Goal: Information Seeking & Learning: Compare options

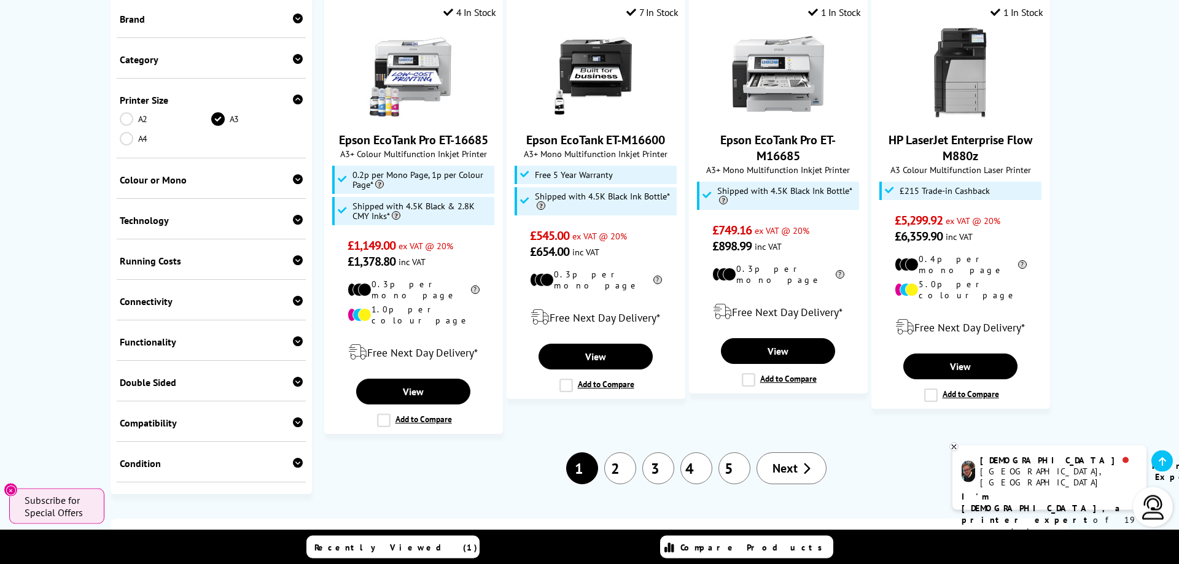
scroll to position [1440, 0]
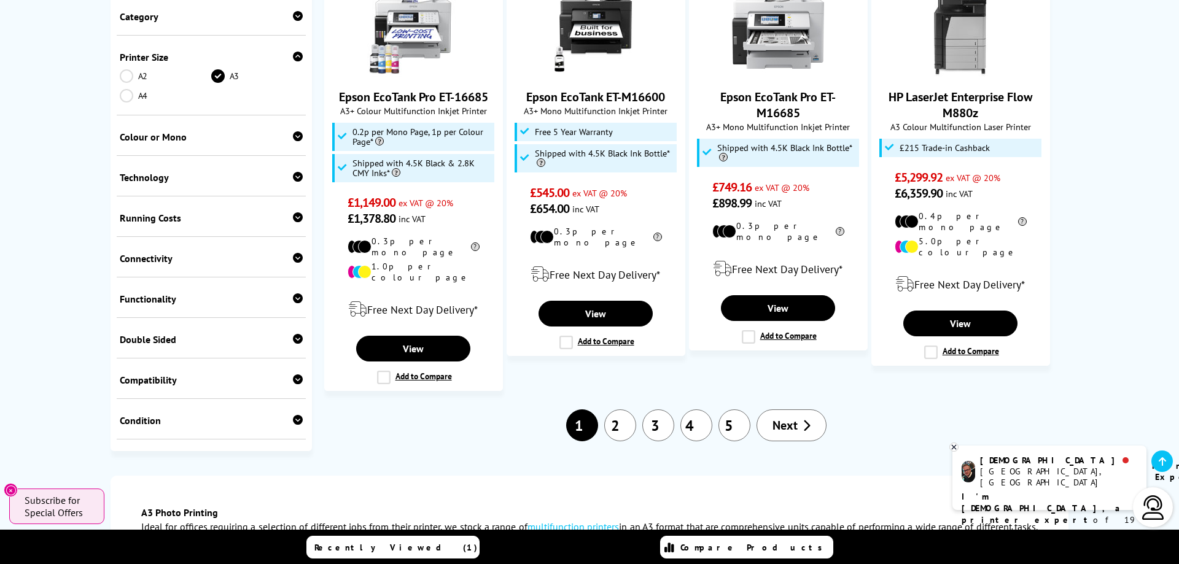
click at [619, 410] on link "2" at bounding box center [620, 426] width 32 height 32
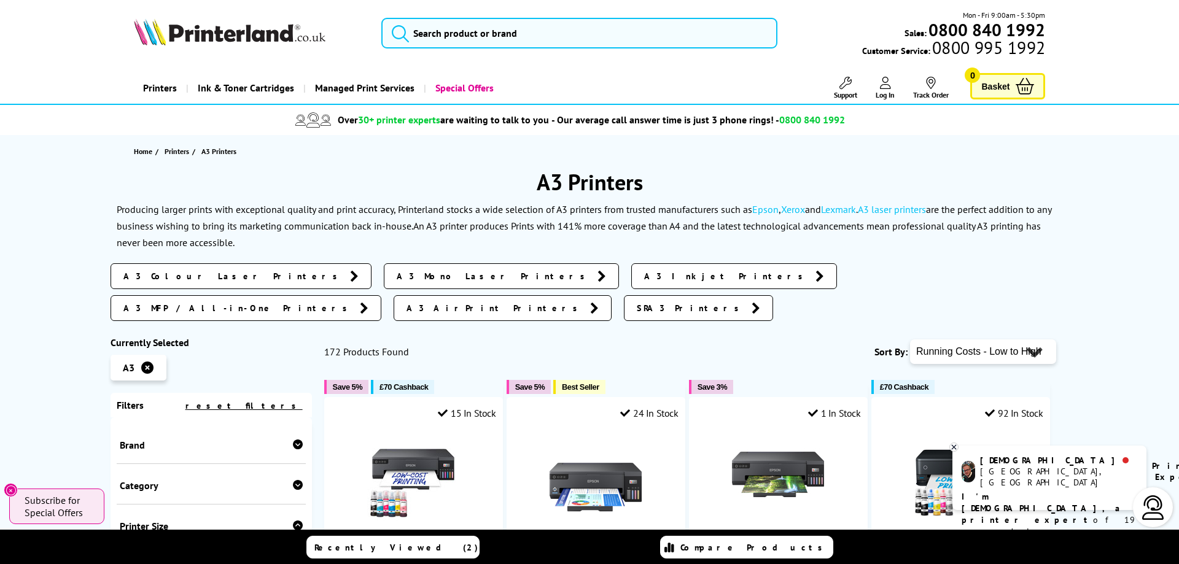
click at [543, 62] on div "Mon - Fri 9:00am - 5:30pm Sales: 0800 840 1992 Customer Service: 0800 995 1992" at bounding box center [589, 36] width 982 height 54
click at [530, 37] on input "search" at bounding box center [579, 33] width 396 height 31
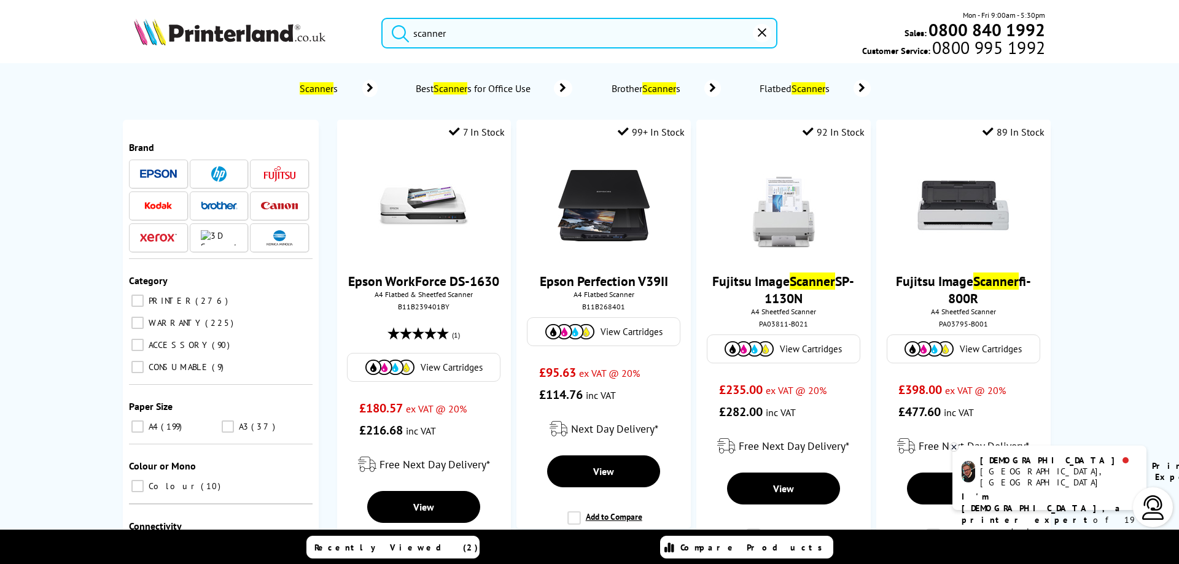
type input "scanner"
click at [304, 88] on mark "Scanner" at bounding box center [317, 88] width 34 height 12
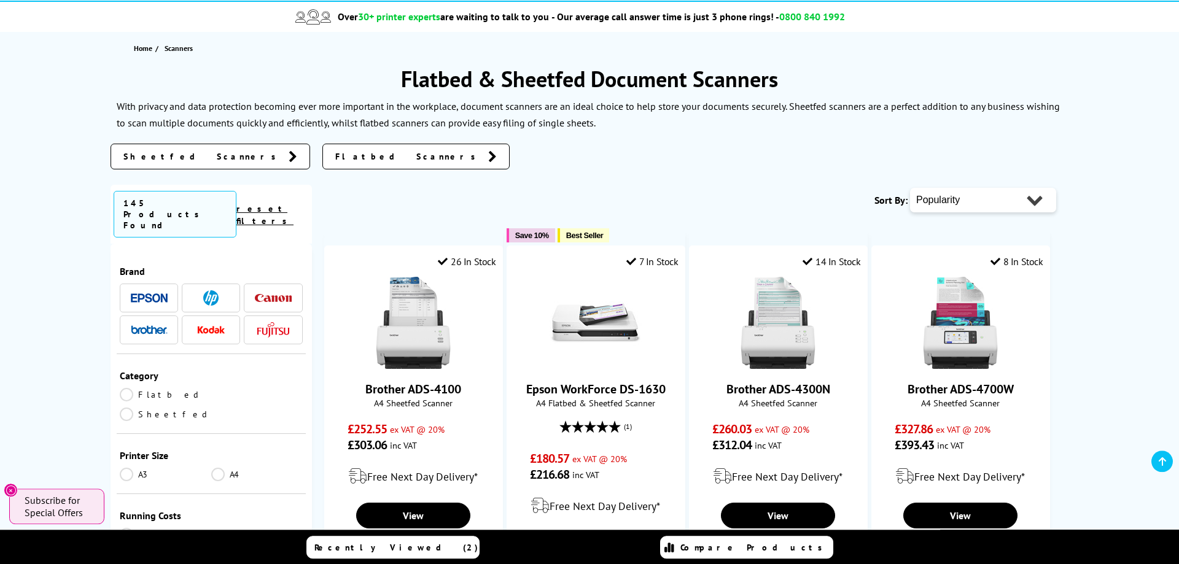
scroll to position [188, 0]
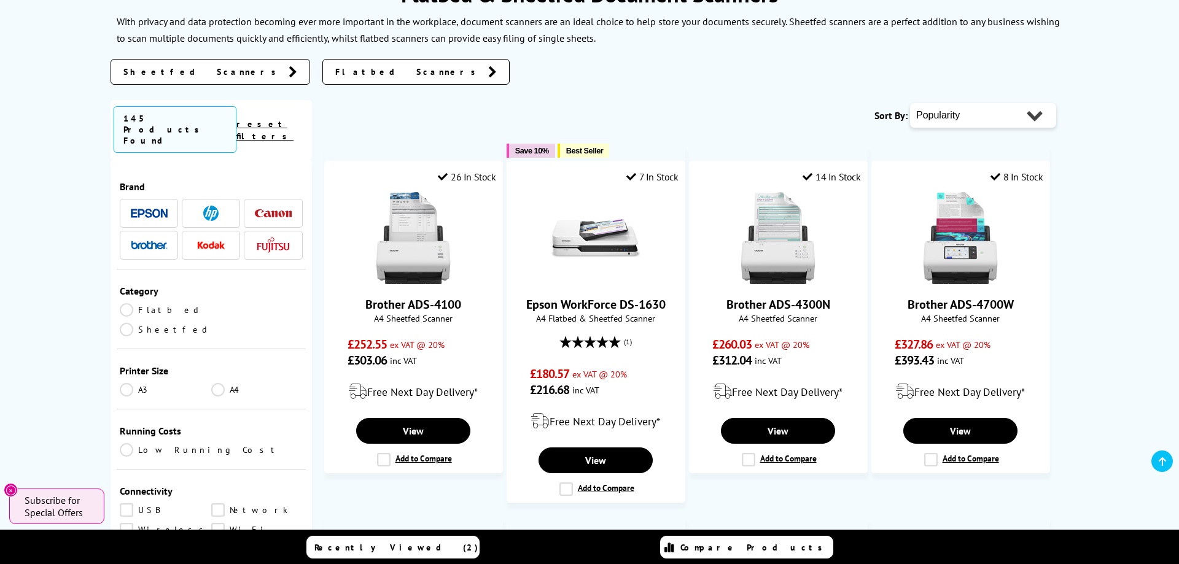
click at [130, 383] on link "A3" at bounding box center [165, 390] width 91 height 14
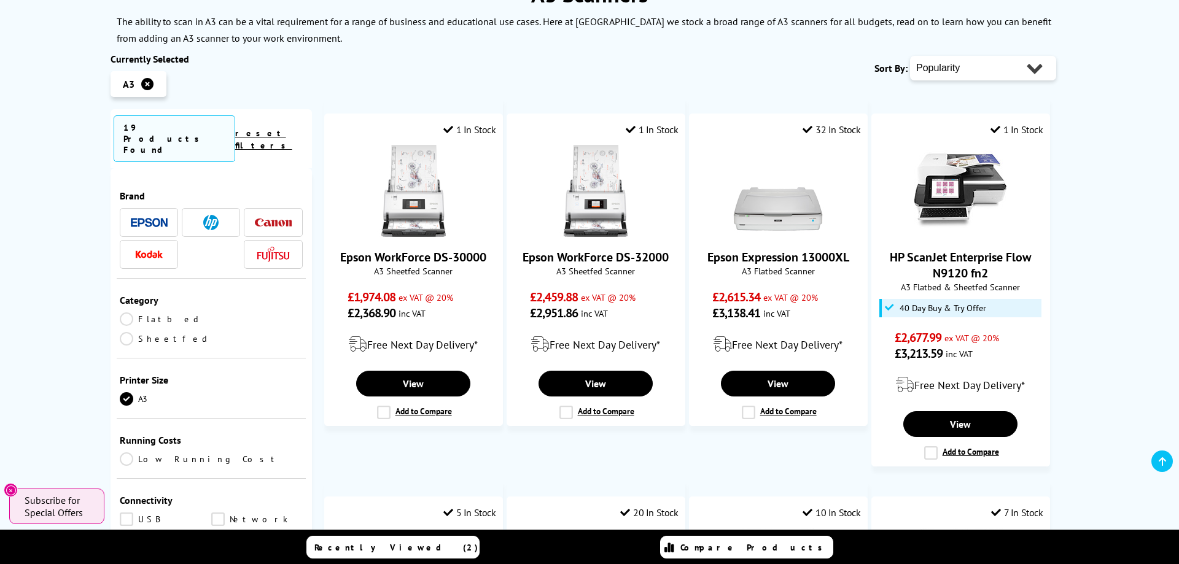
click at [123, 392] on link "A3" at bounding box center [165, 399] width 91 height 14
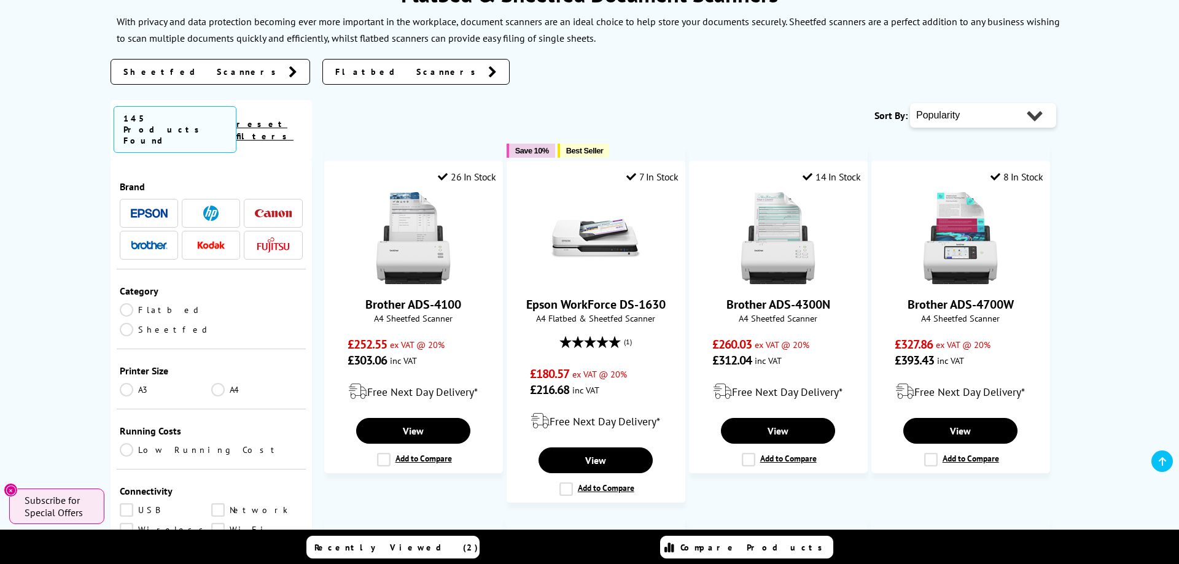
click at [222, 383] on link "A4" at bounding box center [256, 390] width 91 height 14
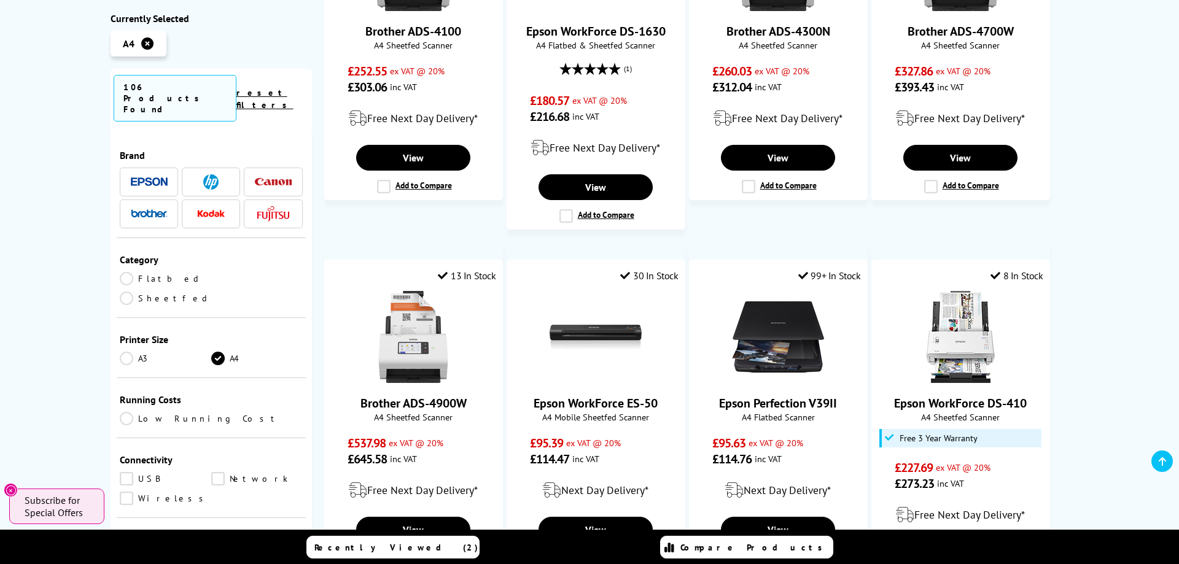
click at [1113, 191] on div "A4 Scanners Currently Selected A4 106 Products Found reset filters Brand Catego…" at bounding box center [589, 408] width 1179 height 1232
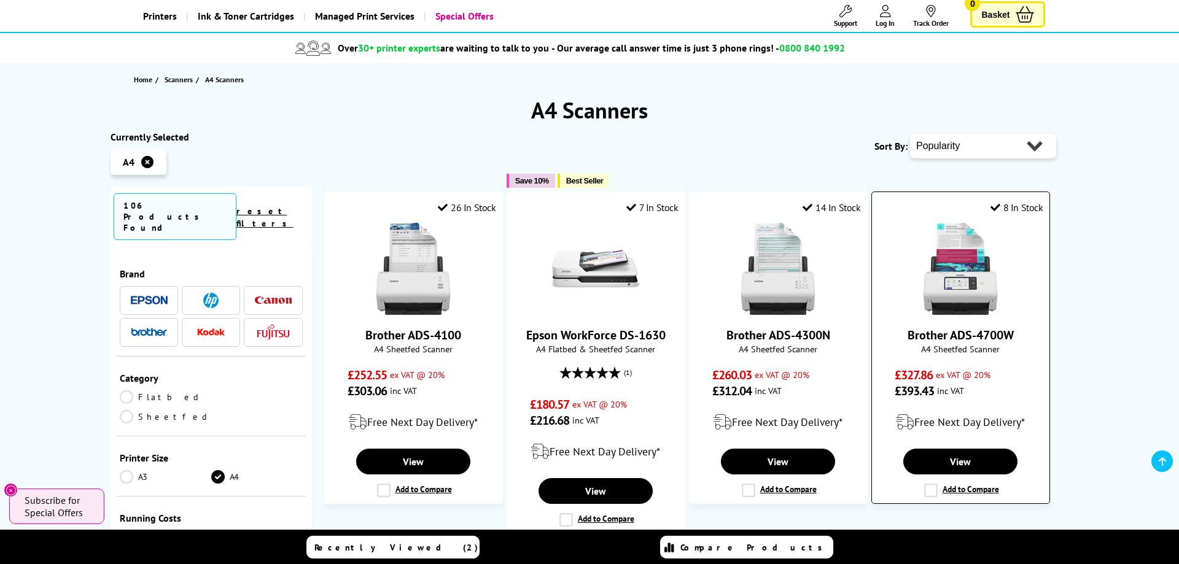
scroll to position [63, 0]
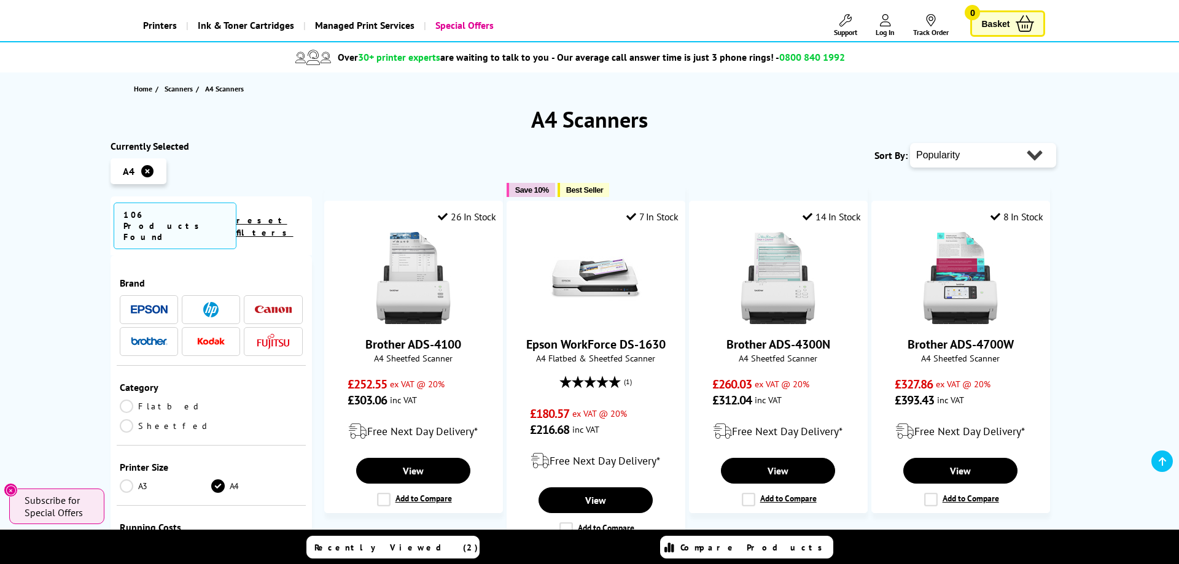
click at [910, 143] on select "Popularity Rating Price - Low to High Price - High to Low Running Costs - Low t…" at bounding box center [983, 155] width 146 height 25
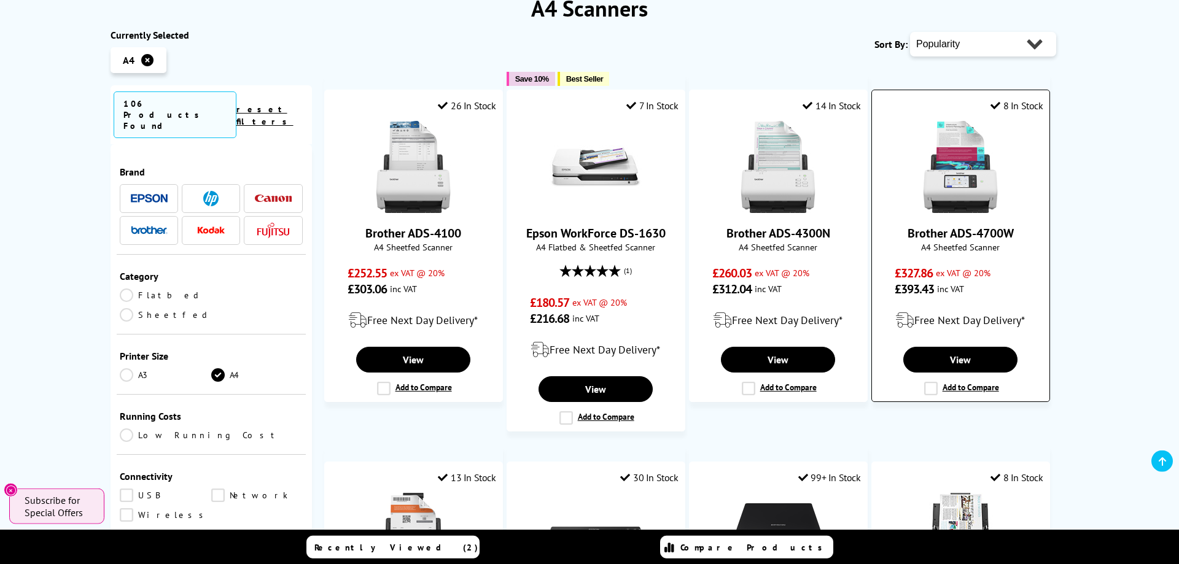
scroll to position [188, 0]
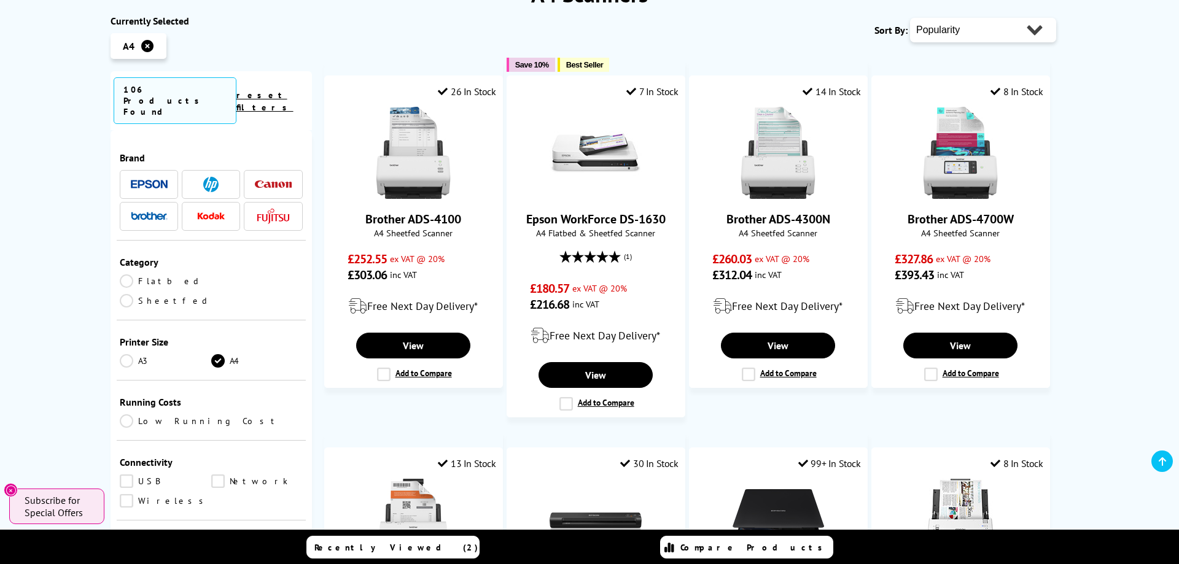
click at [211, 294] on link "Sheetfed" at bounding box center [165, 301] width 91 height 14
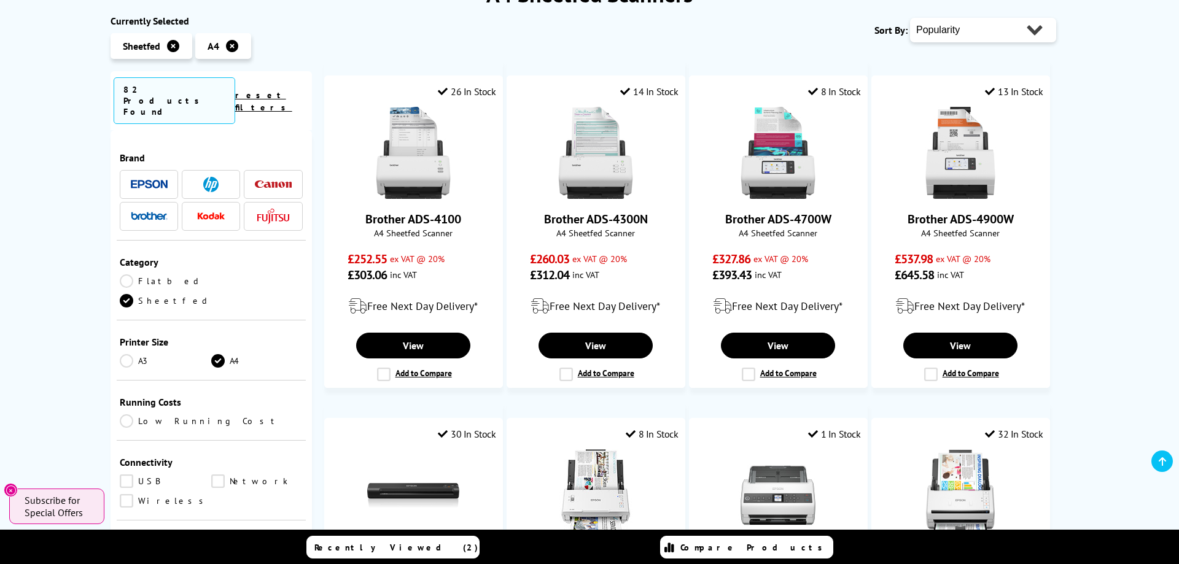
click at [910, 18] on select "Popularity Rating Price - Low to High Price - High to Low Running Costs - Low t…" at bounding box center [983, 30] width 146 height 25
select select "Price Ascending"
click option "Price - Low to High" at bounding box center [0, 0] width 0 height 0
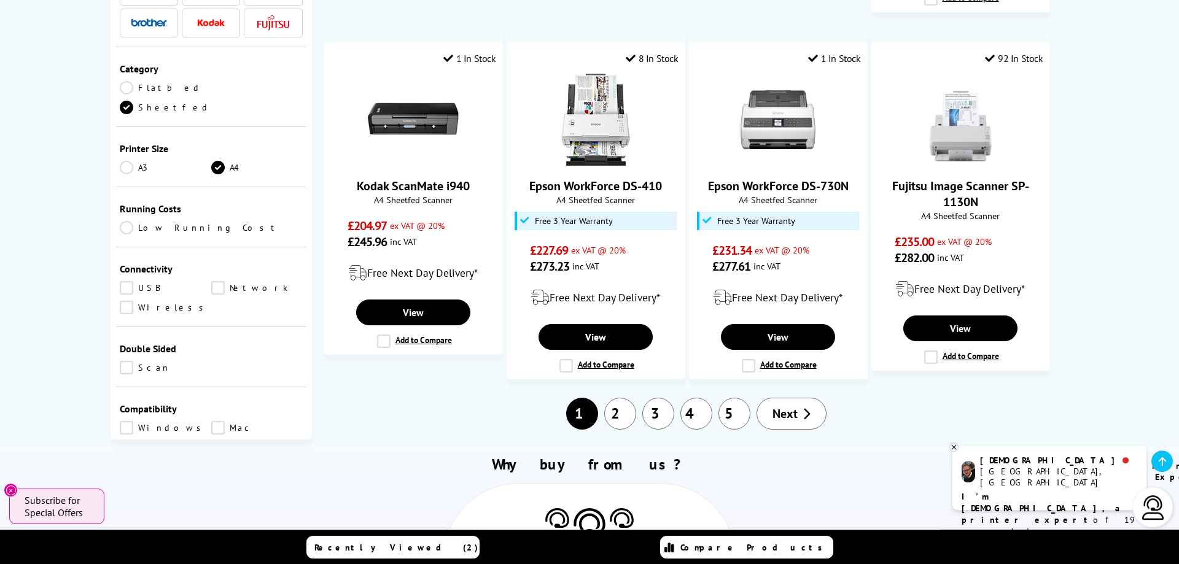
scroll to position [1002, 0]
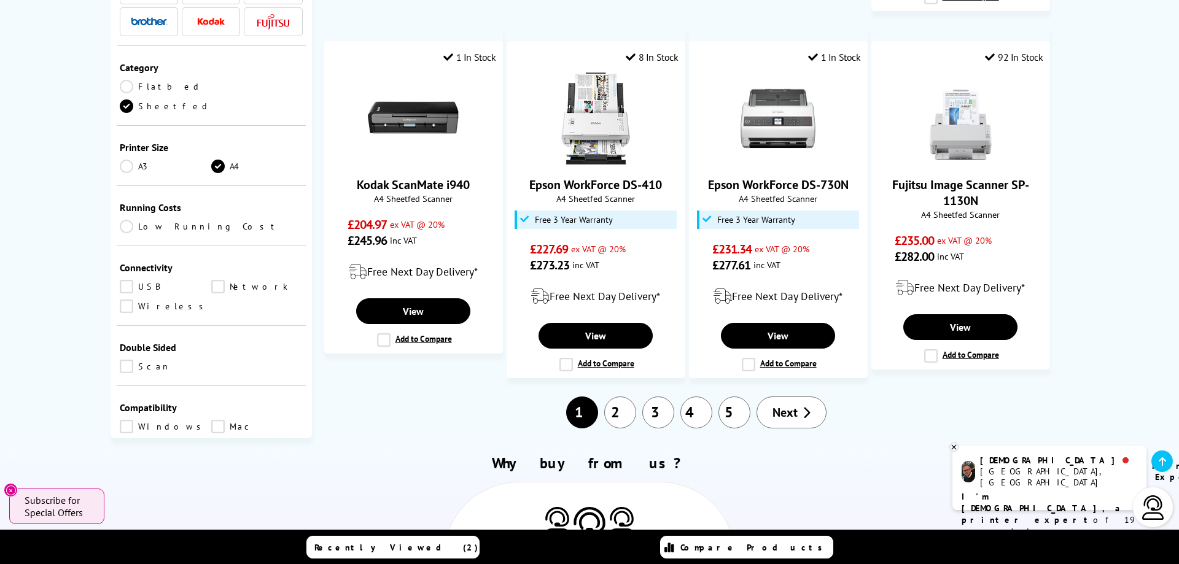
click at [619, 410] on link "2" at bounding box center [620, 413] width 32 height 32
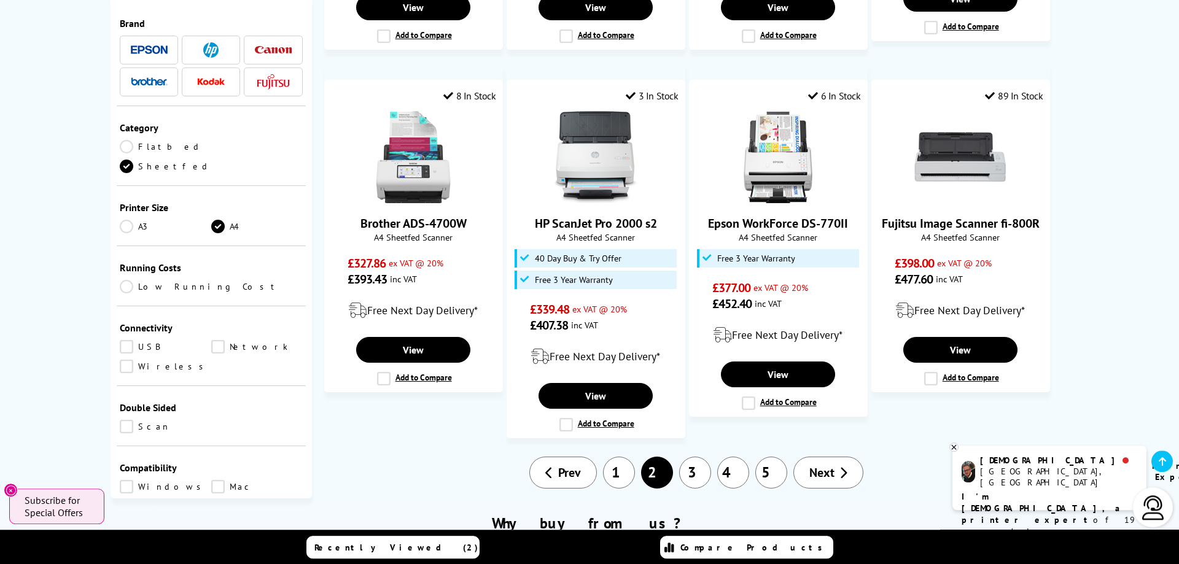
scroll to position [939, 0]
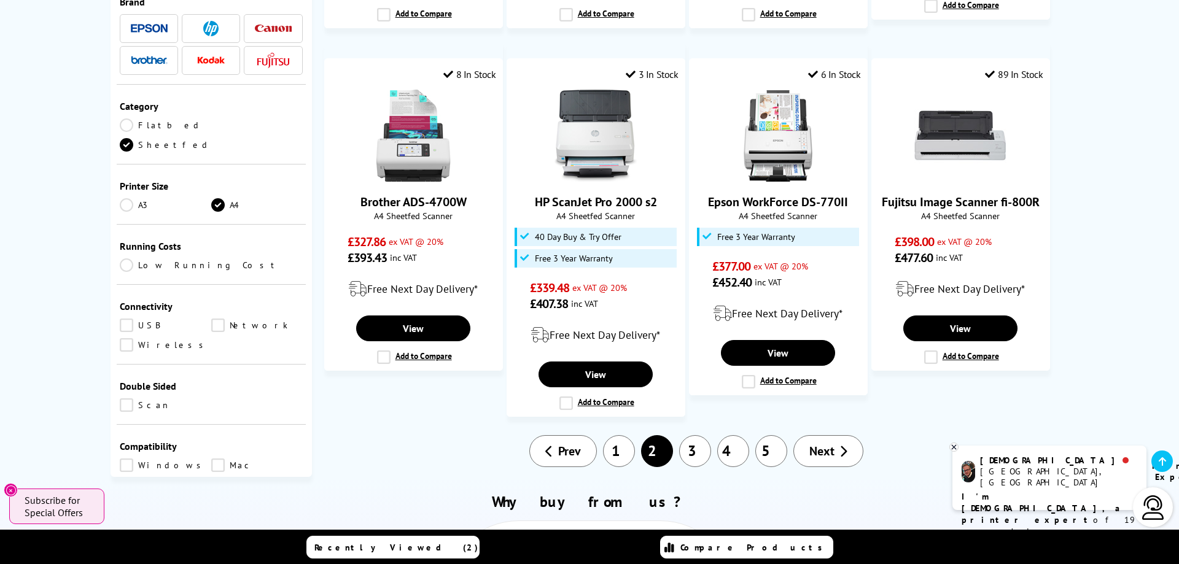
click at [615, 449] on link "1" at bounding box center [619, 451] width 32 height 32
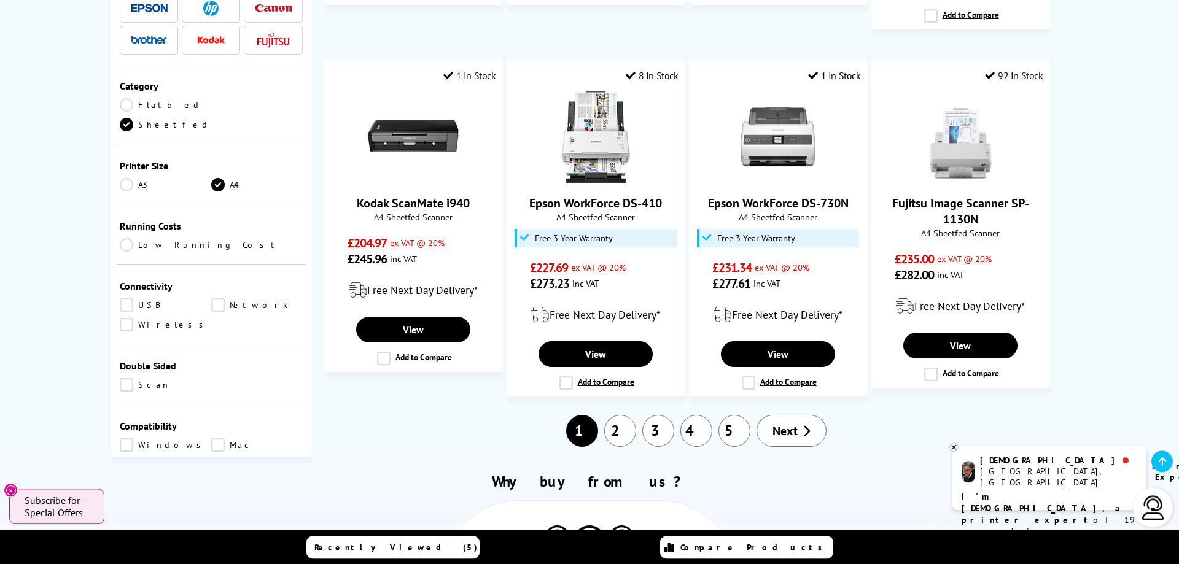
scroll to position [1002, 0]
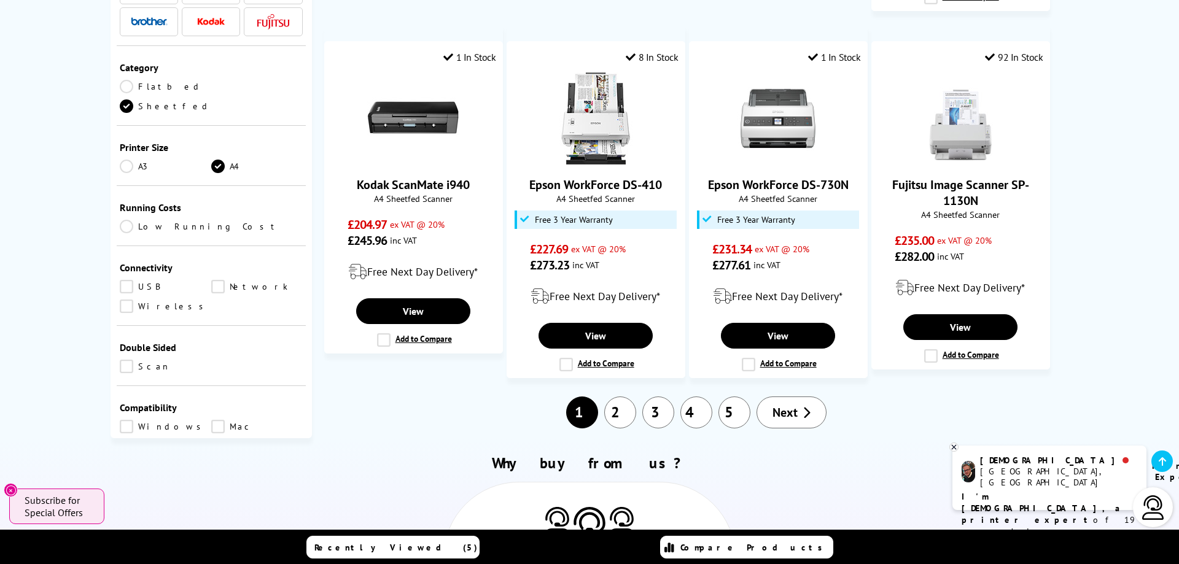
click at [613, 422] on link "2" at bounding box center [620, 413] width 32 height 32
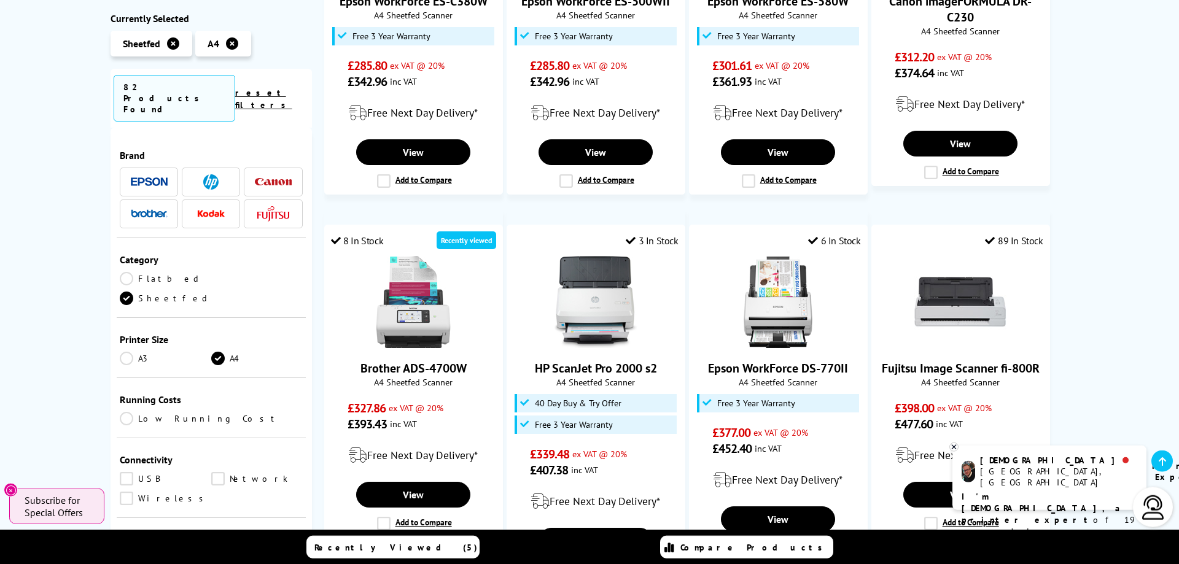
scroll to position [814, 0]
